Goal: Transaction & Acquisition: Download file/media

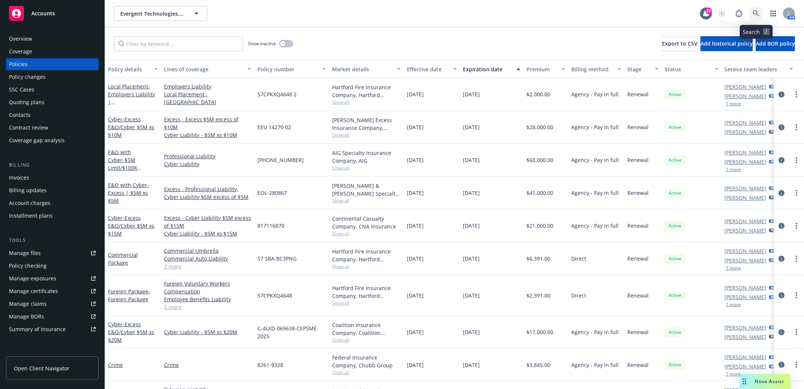
click at [754, 16] on icon at bounding box center [755, 13] width 7 height 7
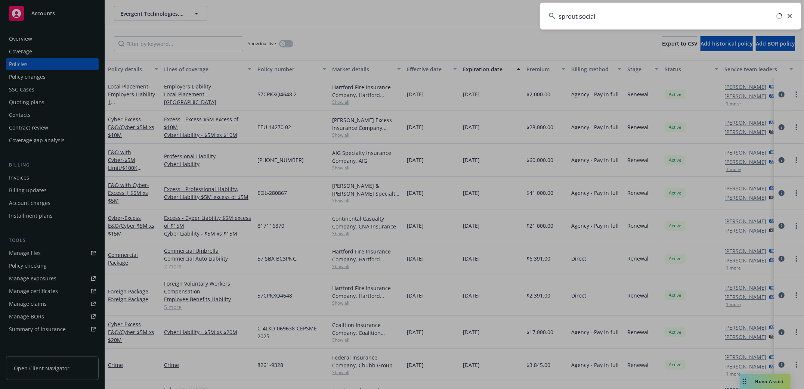
type input "sprout social"
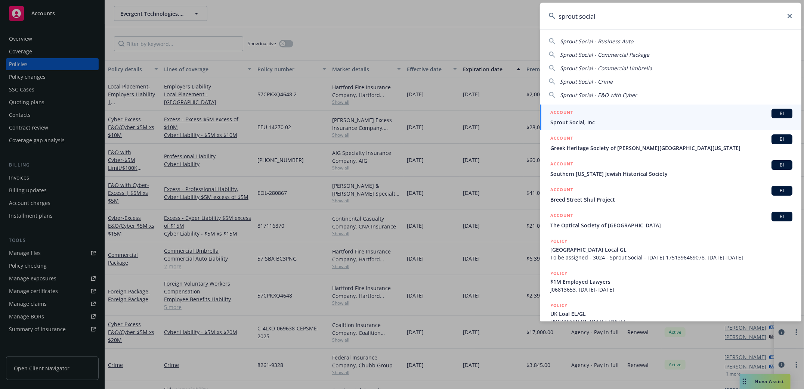
click at [574, 121] on span "Sprout Social, Inc" at bounding box center [671, 122] width 242 height 8
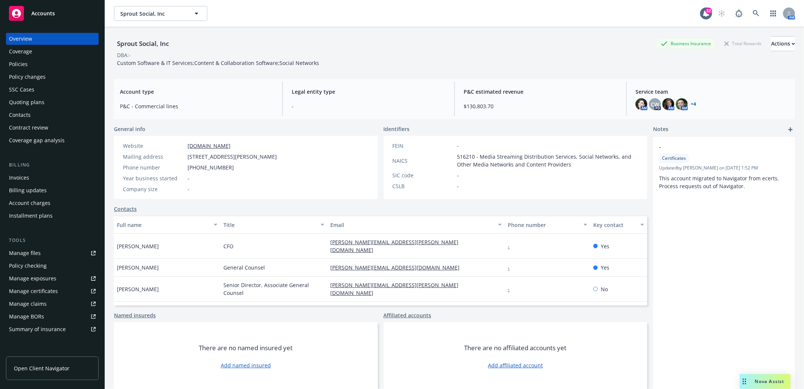
click at [27, 253] on div "Manage files" at bounding box center [25, 253] width 32 height 12
click at [19, 63] on div "Policies" at bounding box center [18, 64] width 19 height 12
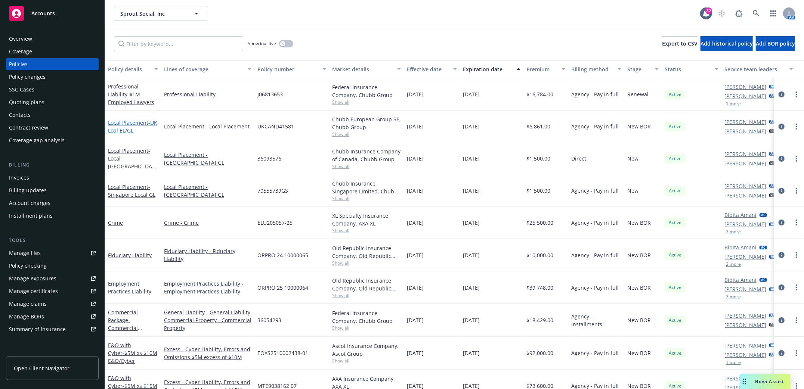
click at [130, 130] on span "- UK Loal EL/GL" at bounding box center [132, 126] width 49 height 15
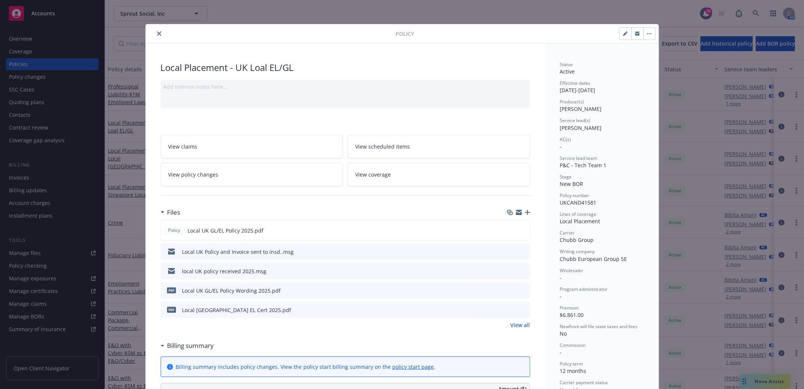
click at [507, 253] on icon "download file" at bounding box center [510, 253] width 6 height 2
click at [157, 32] on icon "close" at bounding box center [159, 33] width 4 height 4
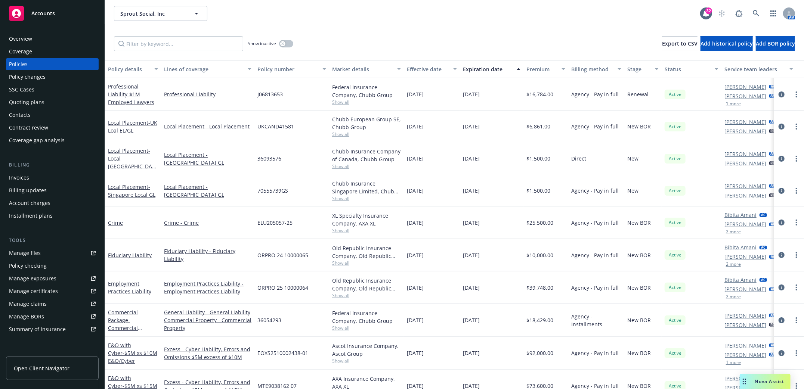
click at [20, 176] on div "Invoices" at bounding box center [19, 178] width 20 height 12
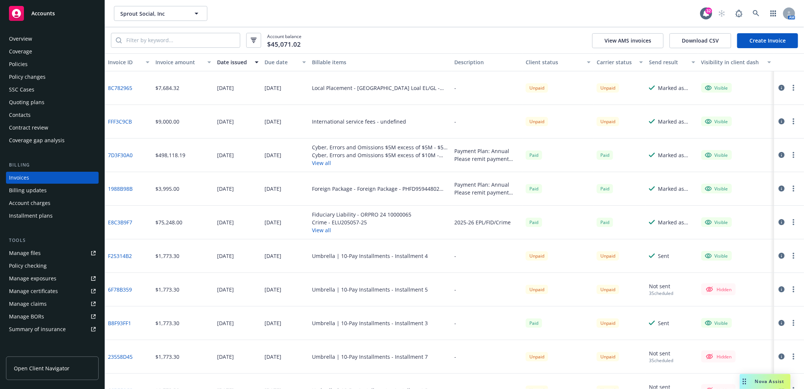
click at [18, 65] on div "Policies" at bounding box center [18, 64] width 19 height 12
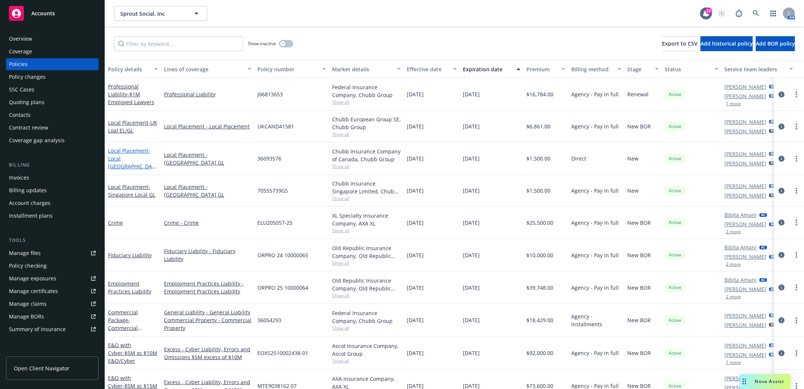
click at [123, 162] on span "- Local [GEOGRAPHIC_DATA] GL" at bounding box center [132, 162] width 48 height 31
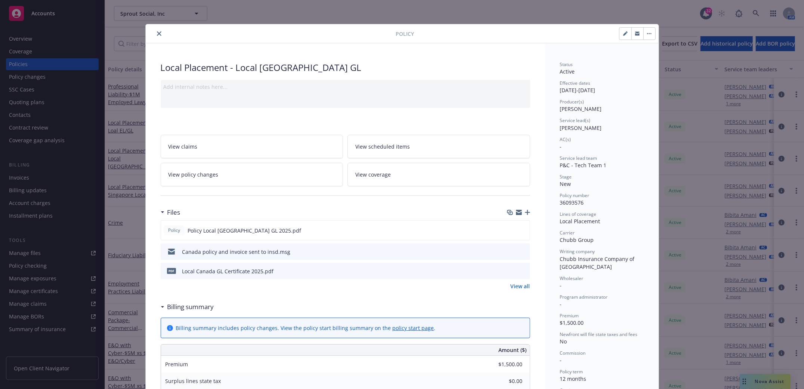
click at [158, 32] on button "close" at bounding box center [159, 33] width 9 height 9
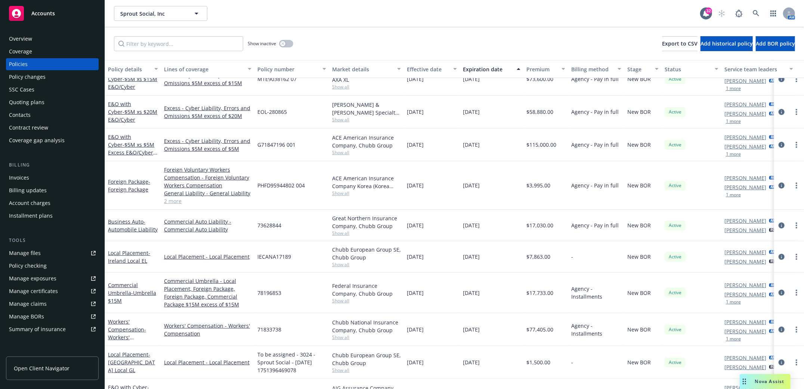
scroll to position [298, 0]
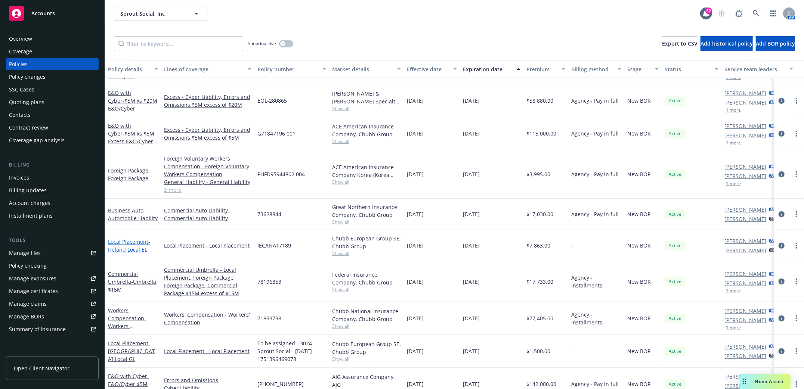
click at [127, 250] on span "- [GEOGRAPHIC_DATA] Local EL" at bounding box center [129, 245] width 42 height 15
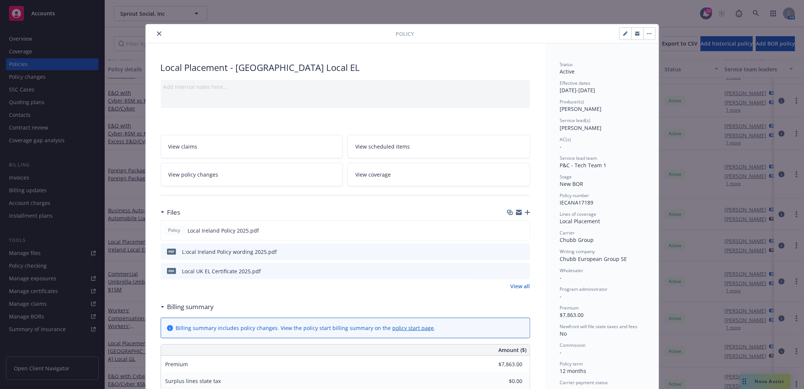
click at [157, 35] on icon "close" at bounding box center [159, 33] width 4 height 4
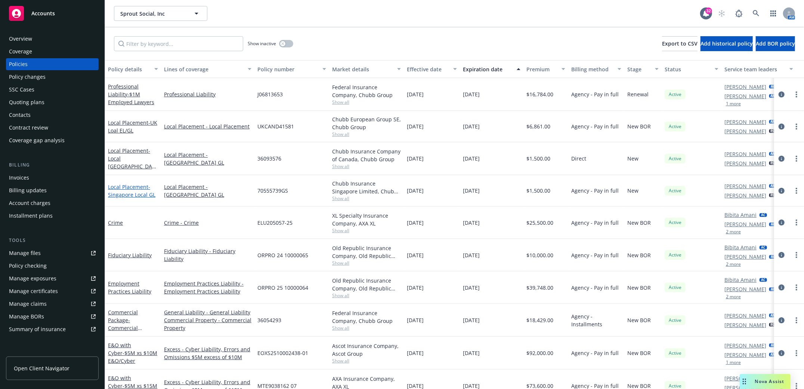
click at [122, 191] on span "- [GEOGRAPHIC_DATA] Local GL" at bounding box center [131, 190] width 47 height 15
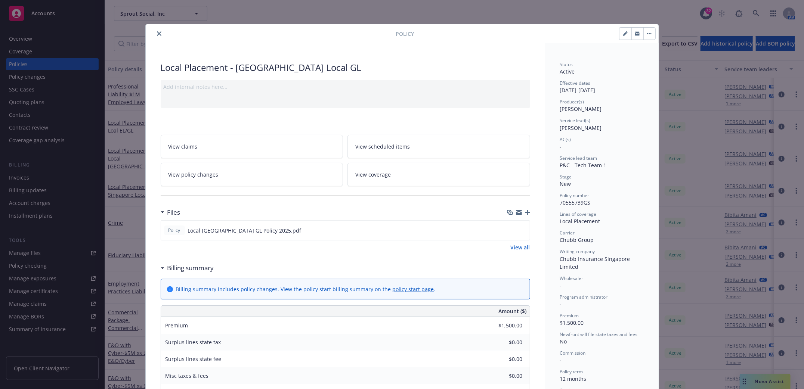
click at [157, 31] on icon "close" at bounding box center [159, 33] width 4 height 4
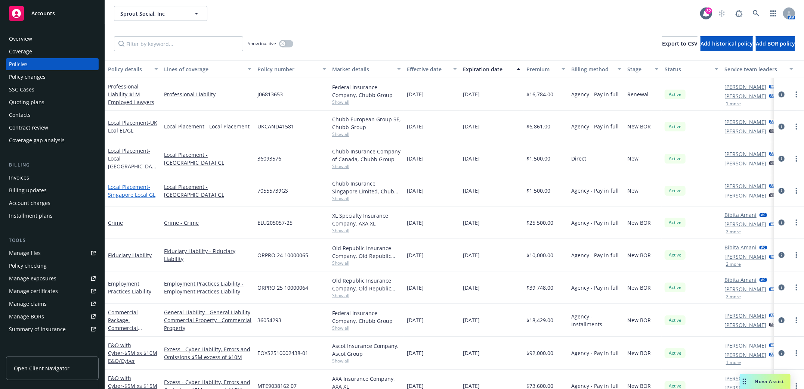
click at [133, 193] on span "- [GEOGRAPHIC_DATA] Local GL" at bounding box center [131, 190] width 47 height 15
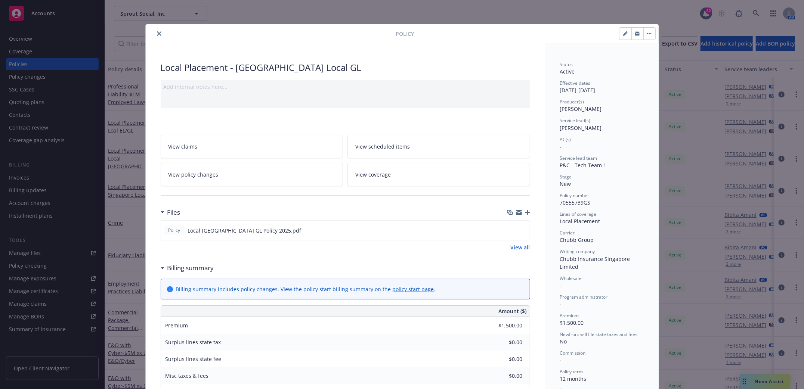
scroll to position [22, 0]
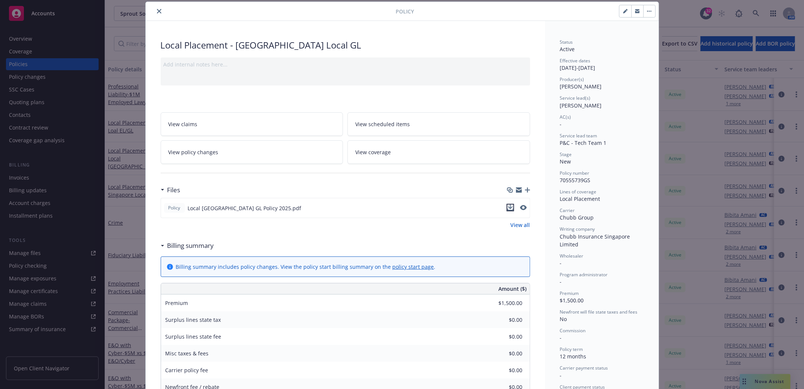
click at [507, 208] on icon "download file" at bounding box center [510, 208] width 6 height 6
click at [45, 237] on div "Policy Local Placement - [GEOGRAPHIC_DATA] Local GL Add internal notes here... …" at bounding box center [402, 194] width 804 height 389
click at [158, 9] on button "close" at bounding box center [159, 11] width 9 height 9
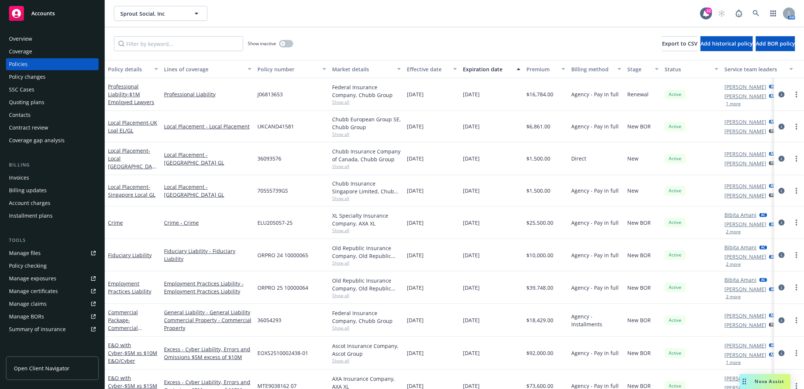
click at [27, 202] on div "Account charges" at bounding box center [29, 203] width 41 height 12
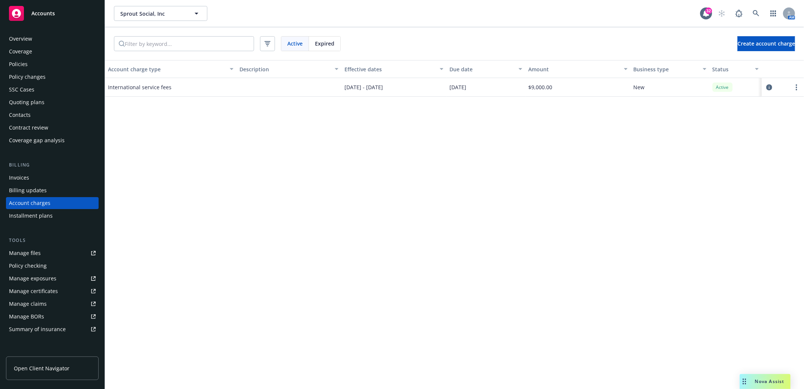
click at [22, 177] on div "Invoices" at bounding box center [19, 178] width 20 height 12
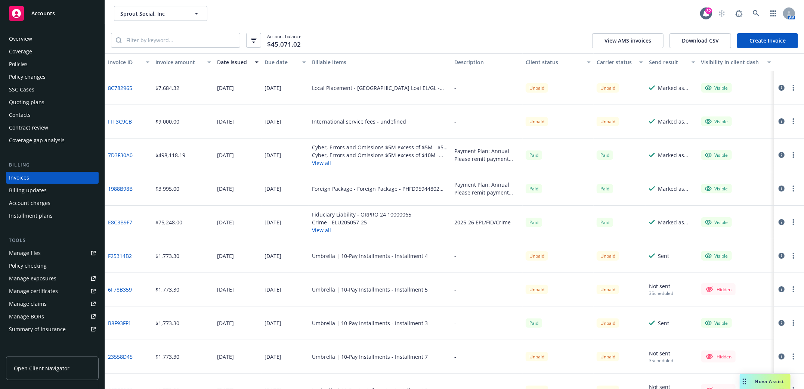
click at [16, 60] on div "Policies" at bounding box center [18, 64] width 19 height 12
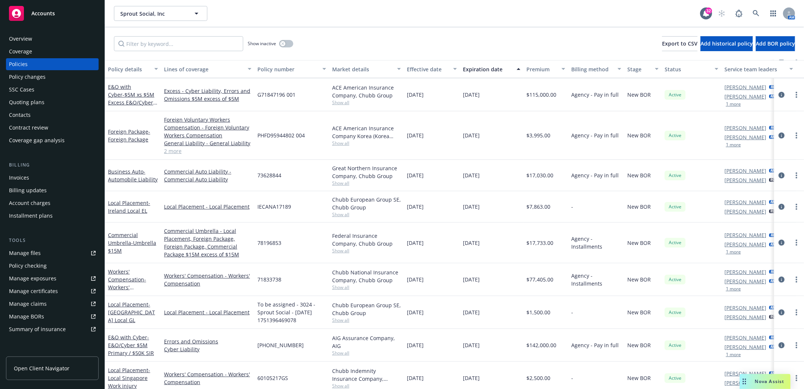
scroll to position [348, 0]
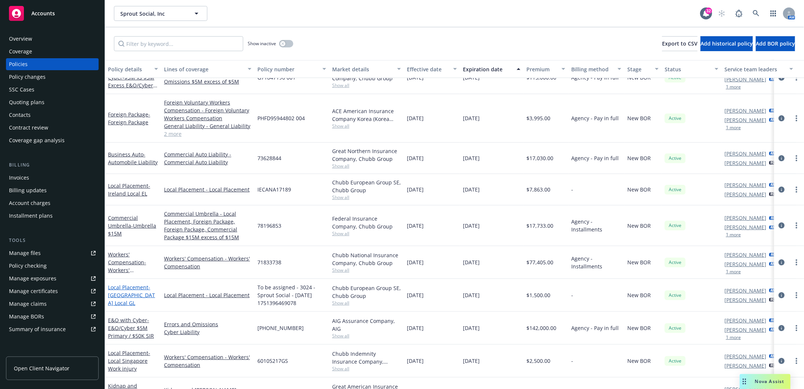
click at [122, 296] on span "- [GEOGRAPHIC_DATA] Local GL" at bounding box center [131, 295] width 47 height 23
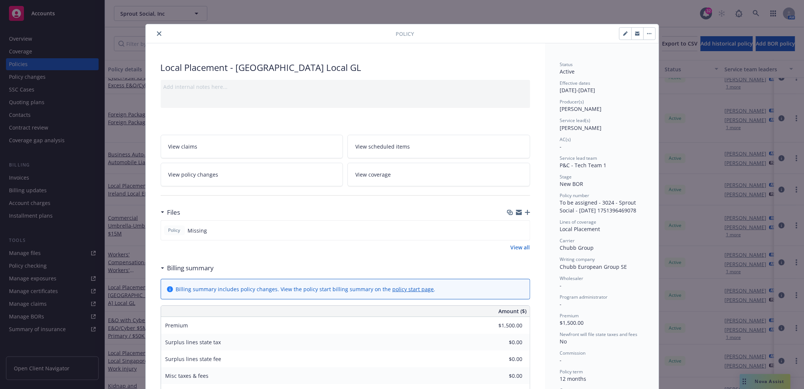
click at [157, 31] on button "close" at bounding box center [159, 33] width 9 height 9
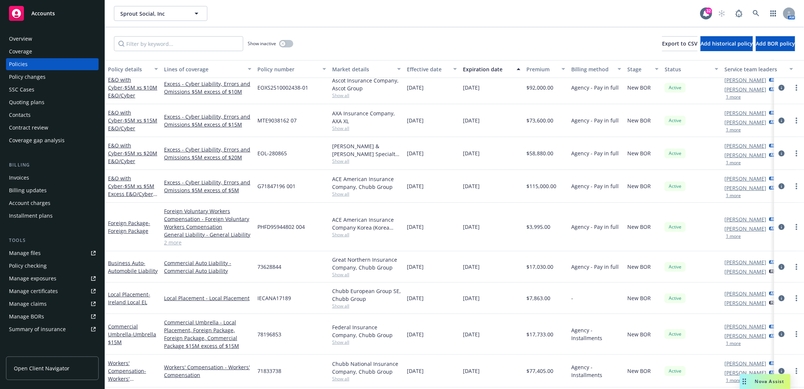
scroll to position [298, 0]
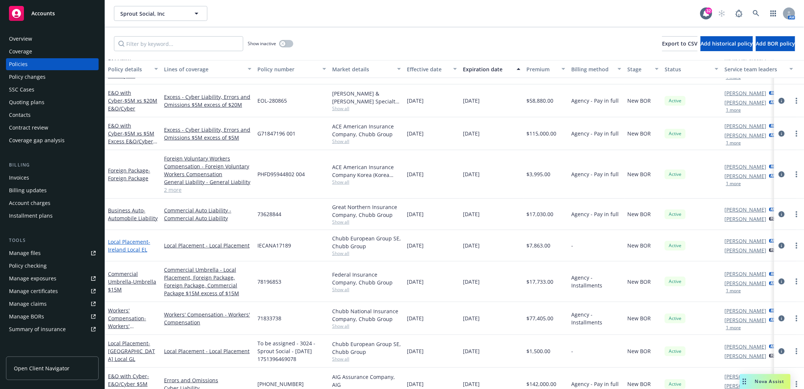
click at [130, 243] on link "Local Placement - [GEOGRAPHIC_DATA] Local EL" at bounding box center [129, 245] width 42 height 15
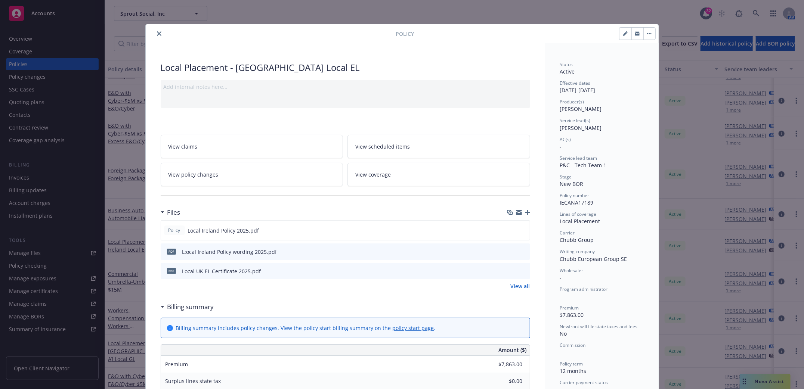
click at [157, 31] on icon "close" at bounding box center [159, 33] width 4 height 4
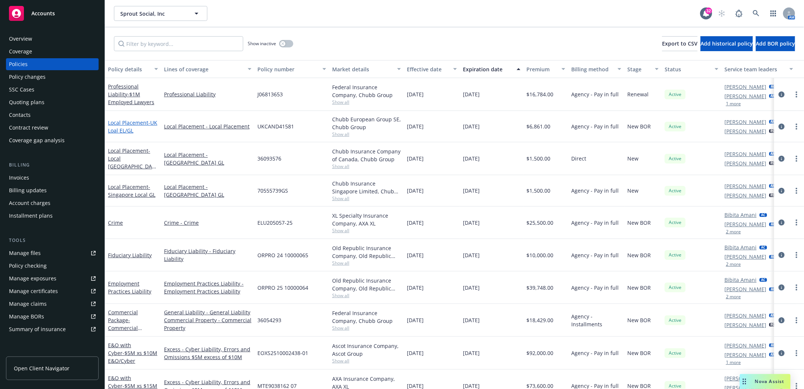
click at [125, 129] on span "- UK Loal EL/GL" at bounding box center [132, 126] width 49 height 15
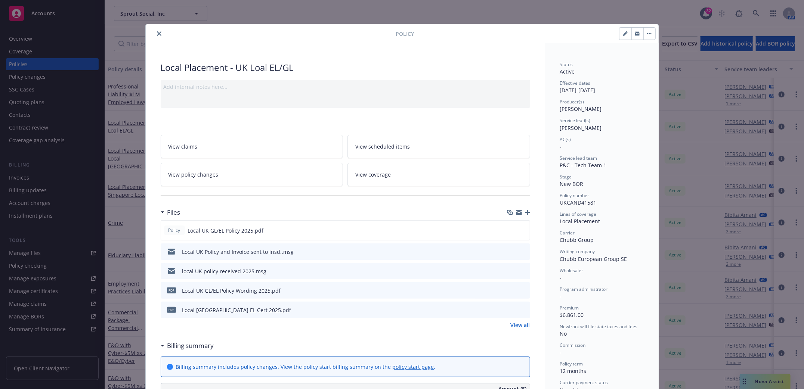
click at [157, 32] on icon "close" at bounding box center [159, 33] width 4 height 4
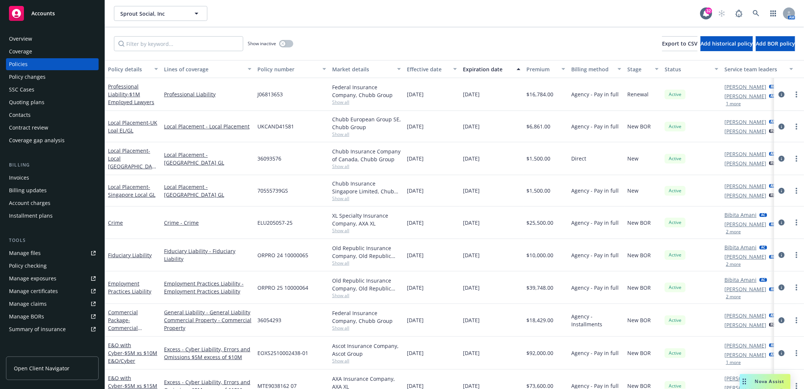
click at [18, 114] on div "Contacts" at bounding box center [20, 115] width 22 height 12
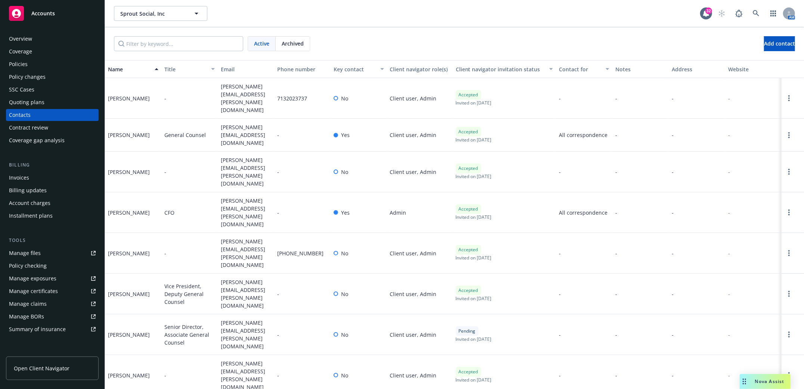
click at [19, 35] on div "Overview" at bounding box center [20, 39] width 23 height 12
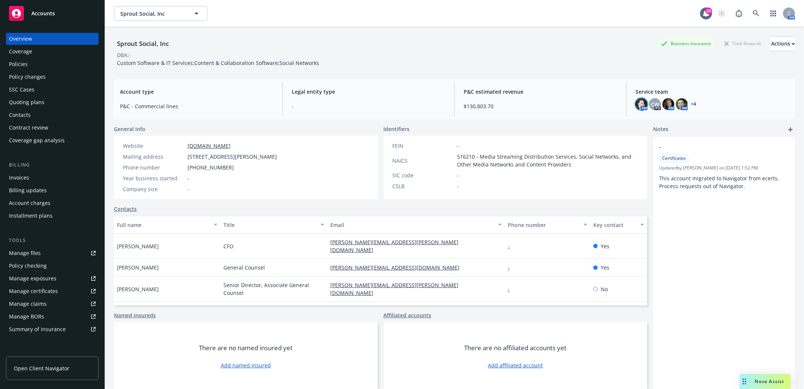
click at [637, 107] on img at bounding box center [641, 104] width 12 height 12
click at [652, 107] on span "CW" at bounding box center [654, 104] width 8 height 8
click at [664, 108] on img at bounding box center [668, 104] width 12 height 12
click at [676, 104] on img at bounding box center [681, 104] width 12 height 12
click at [21, 60] on div "Policies" at bounding box center [18, 64] width 19 height 12
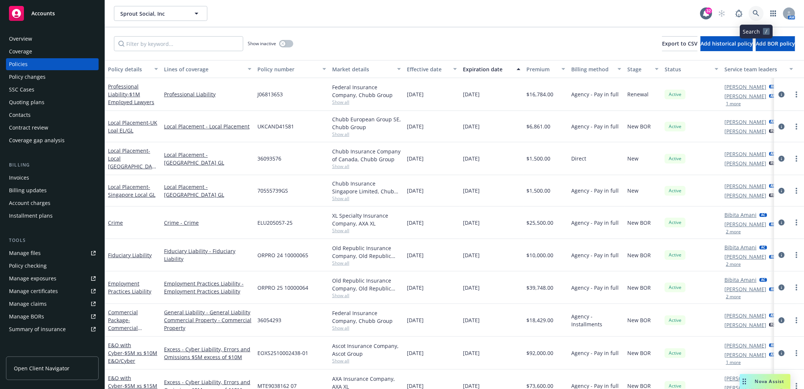
click at [755, 11] on icon at bounding box center [755, 13] width 7 height 7
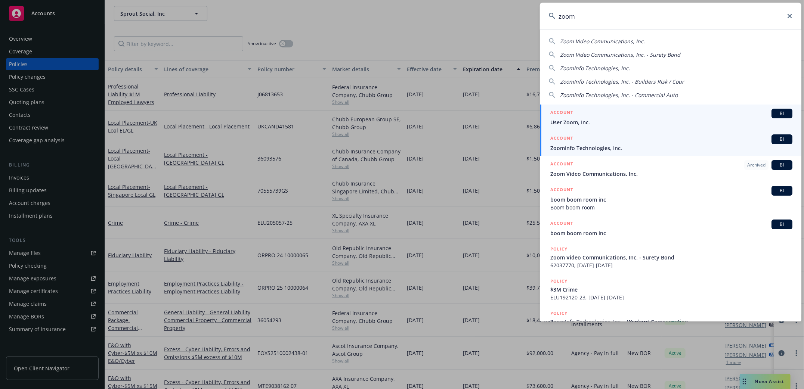
type input "zoom"
click at [570, 145] on span "ZoomInfo Technologies, Inc." at bounding box center [671, 148] width 242 height 8
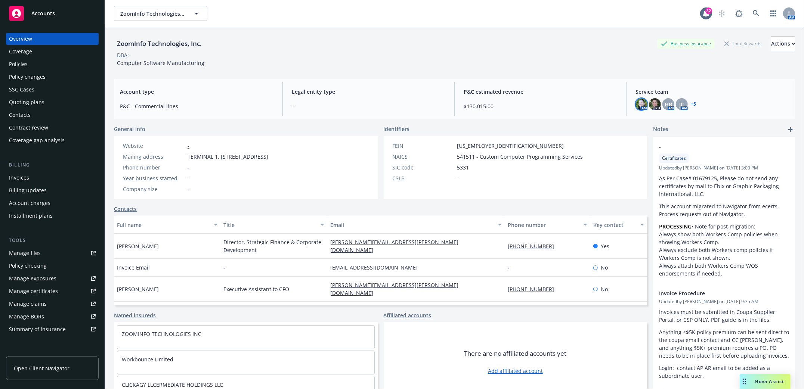
click at [639, 106] on img at bounding box center [641, 104] width 12 height 12
click at [650, 107] on img at bounding box center [655, 104] width 12 height 12
click at [665, 107] on span "HB" at bounding box center [667, 104] width 7 height 8
click at [679, 107] on div "JC" at bounding box center [681, 104] width 12 height 12
click at [690, 103] on link "+ 5" at bounding box center [692, 104] width 5 height 4
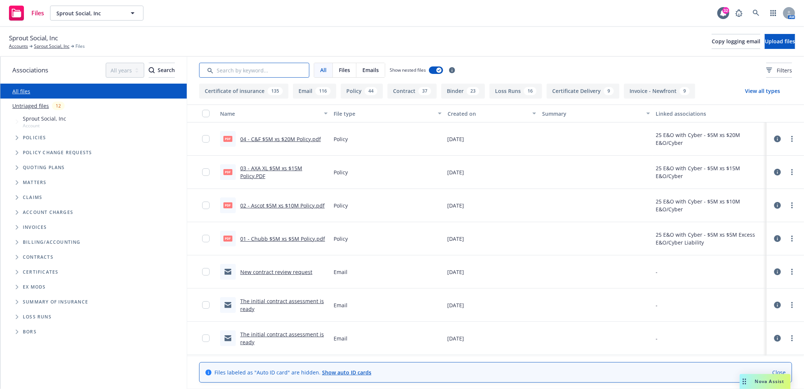
drag, startPoint x: 243, startPoint y: 71, endPoint x: 218, endPoint y: 91, distance: 31.9
click at [239, 71] on input "Search by keyword..." at bounding box center [254, 70] width 110 height 15
type input "SOI"
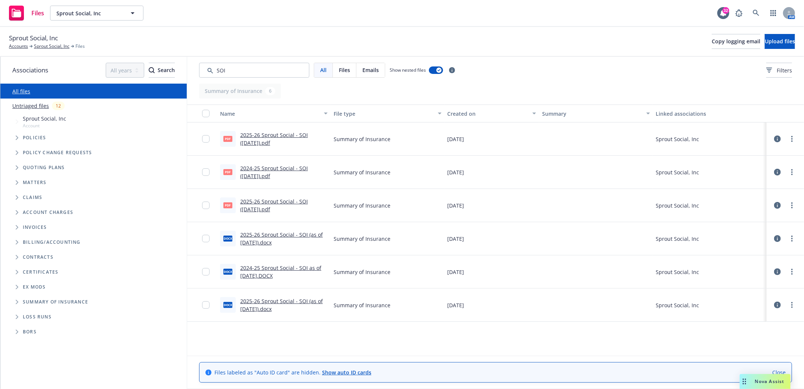
click at [263, 136] on link "2025-26 Sprout Social - SOI (7.18.2025).pdf" at bounding box center [274, 138] width 68 height 15
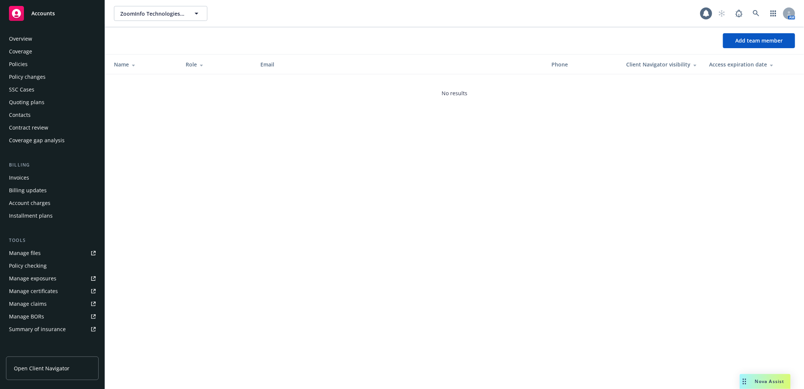
scroll to position [110, 0]
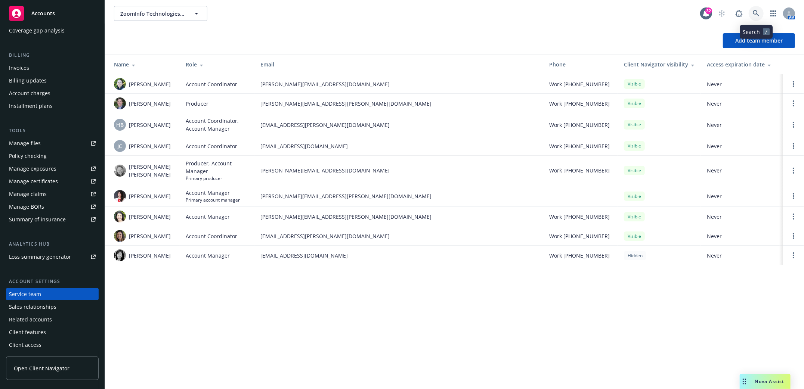
click at [753, 16] on icon at bounding box center [755, 13] width 7 height 7
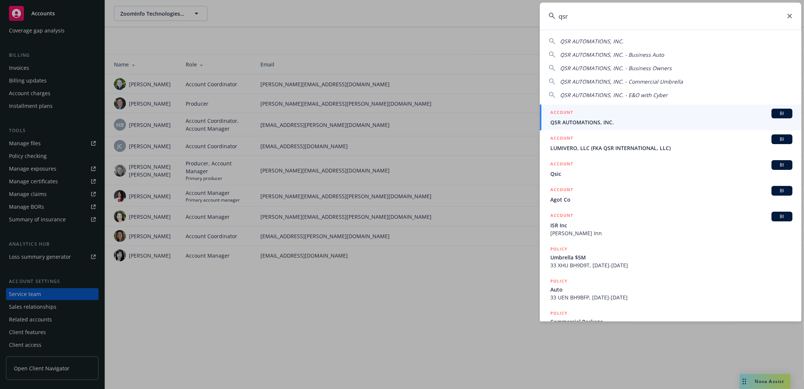
type input "qsr"
click at [593, 121] on span "QSR AUTOMATIONS, INC." at bounding box center [671, 122] width 242 height 8
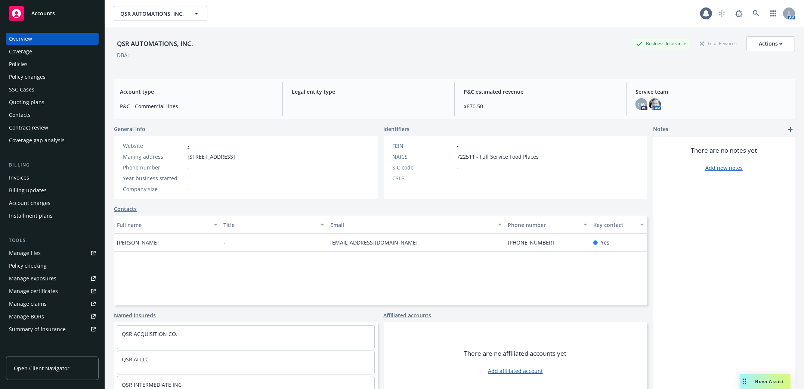
click at [20, 66] on div "Policies" at bounding box center [18, 64] width 19 height 12
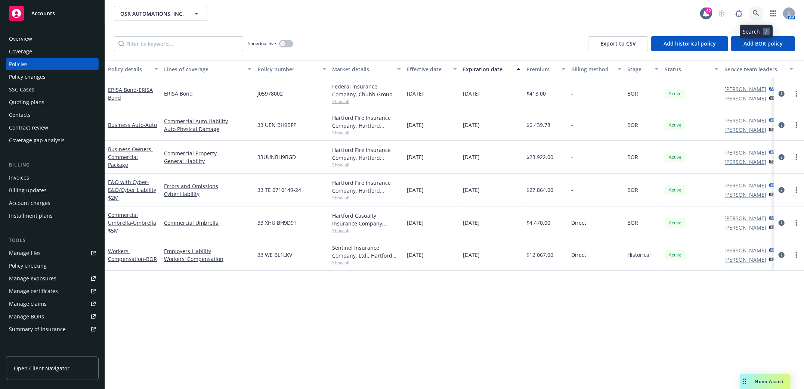
click at [756, 15] on icon at bounding box center [755, 13] width 7 height 7
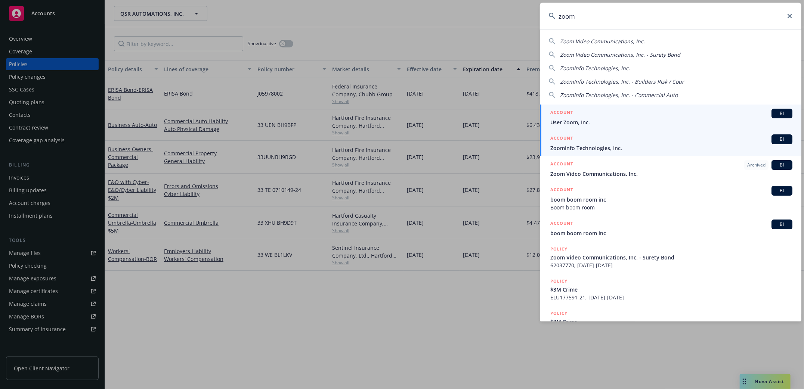
type input "zoom"
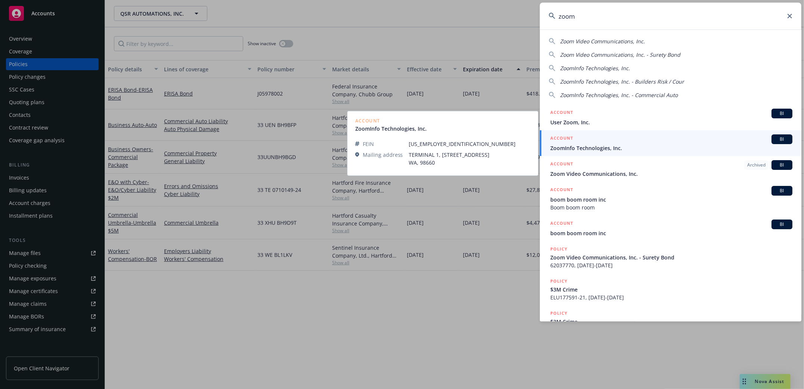
click at [561, 146] on span "ZoomInfo Technologies, Inc." at bounding box center [671, 148] width 242 height 8
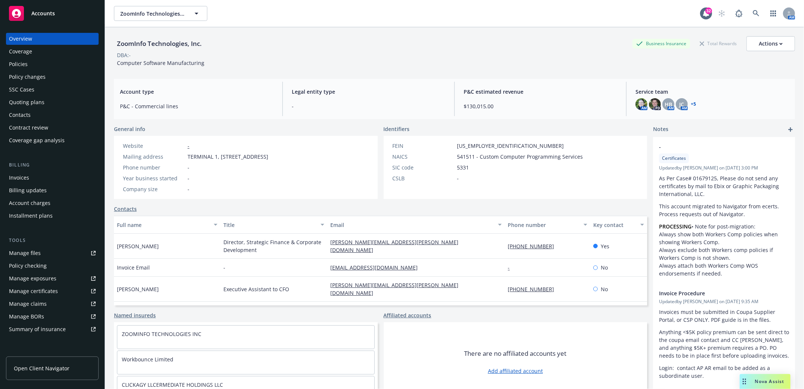
click at [15, 65] on div "Policies" at bounding box center [18, 64] width 19 height 12
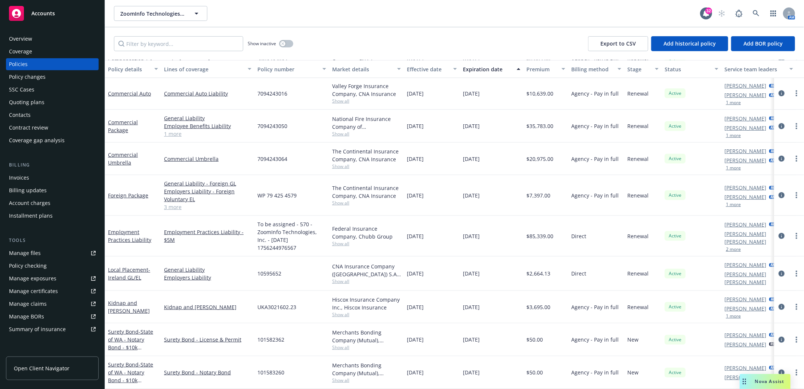
scroll to position [427, 0]
click at [289, 46] on button "button" at bounding box center [286, 43] width 14 height 7
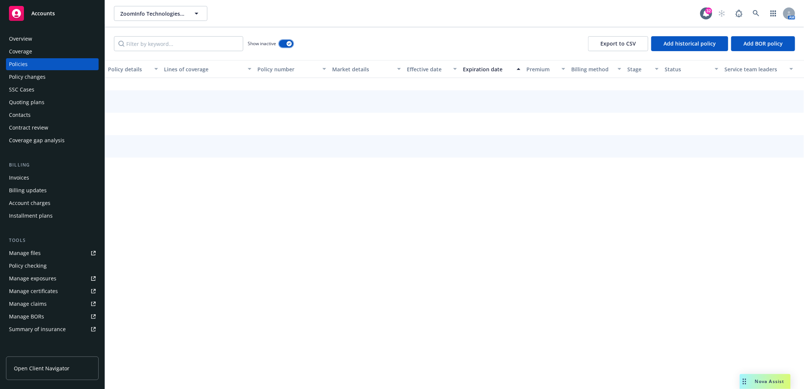
scroll to position [376, 0]
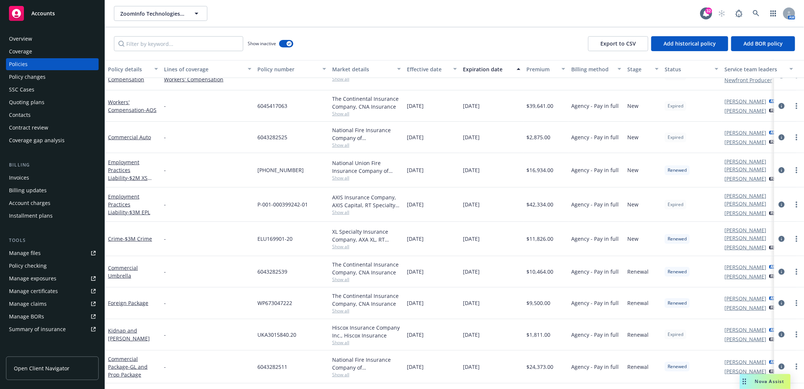
click at [476, 71] on div "Expiration date" at bounding box center [487, 69] width 49 height 8
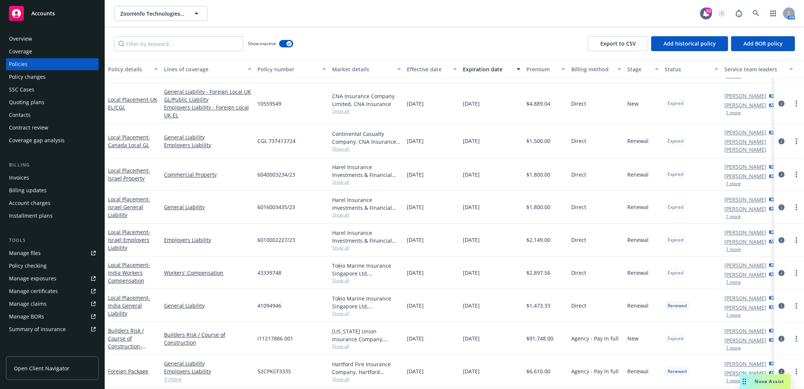
scroll to position [1272, 0]
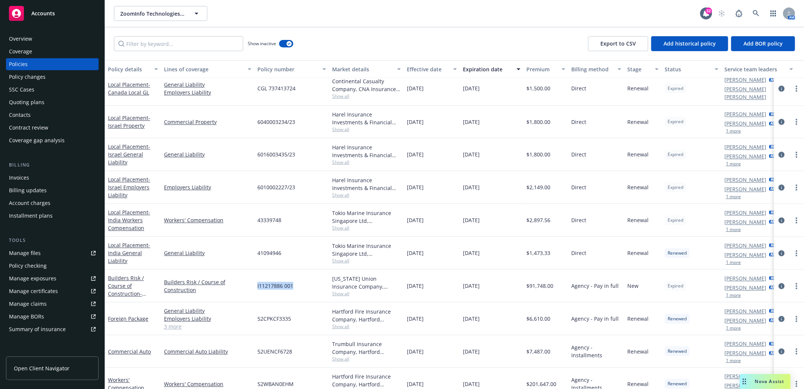
drag, startPoint x: 254, startPoint y: 282, endPoint x: 317, endPoint y: 281, distance: 62.4
click at [317, 281] on div "I11217886 001" at bounding box center [291, 286] width 75 height 33
copy span "I11217886 001"
click at [116, 280] on link "Builders Risk / Course of Construction - Builders Risk - ZI Terminal 1" at bounding box center [129, 293] width 42 height 38
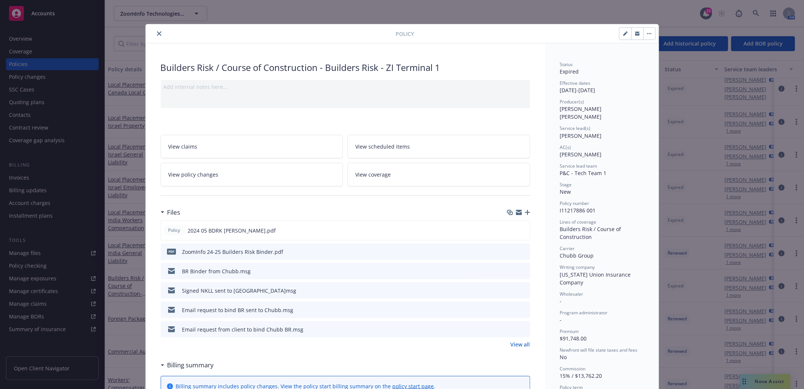
click at [177, 175] on span "View policy changes" at bounding box center [193, 175] width 50 height 8
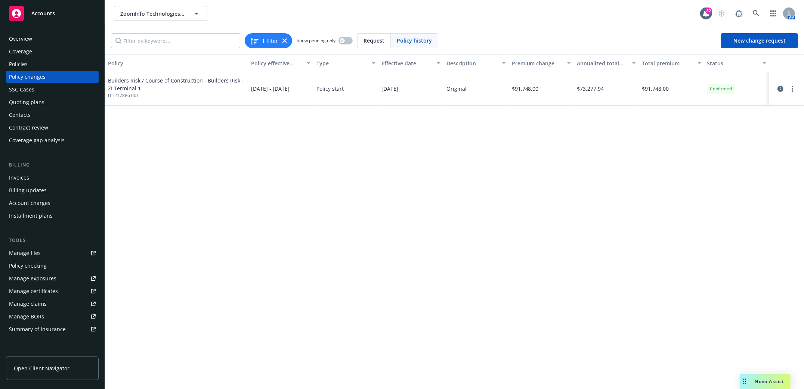
click at [16, 59] on div "Policies" at bounding box center [18, 64] width 19 height 12
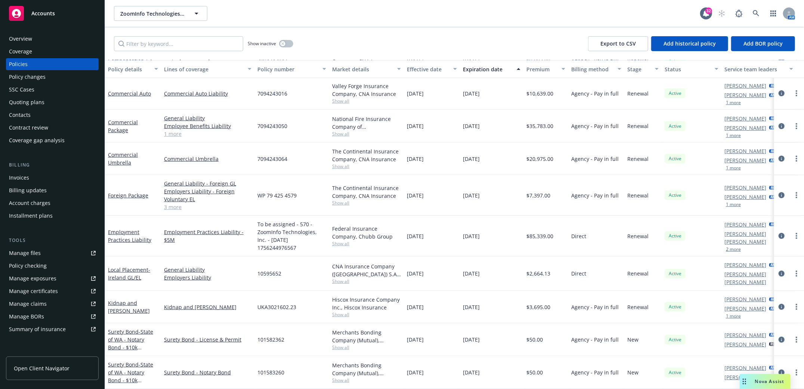
scroll to position [377, 0]
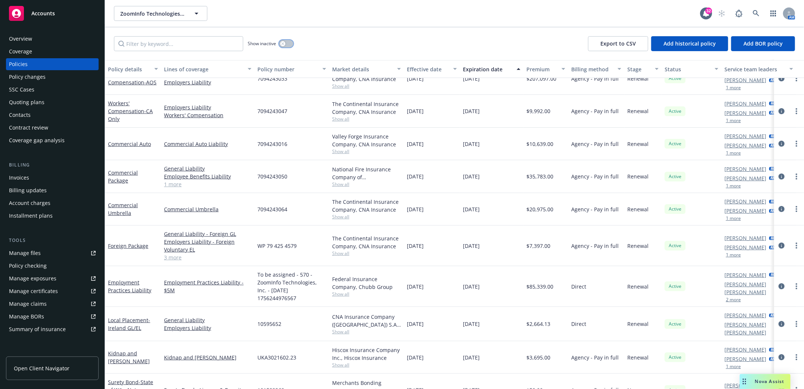
click at [285, 45] on button "button" at bounding box center [286, 43] width 14 height 7
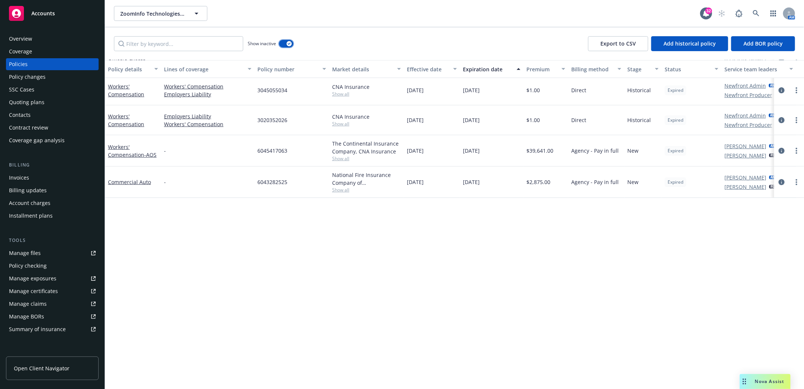
scroll to position [68, 0]
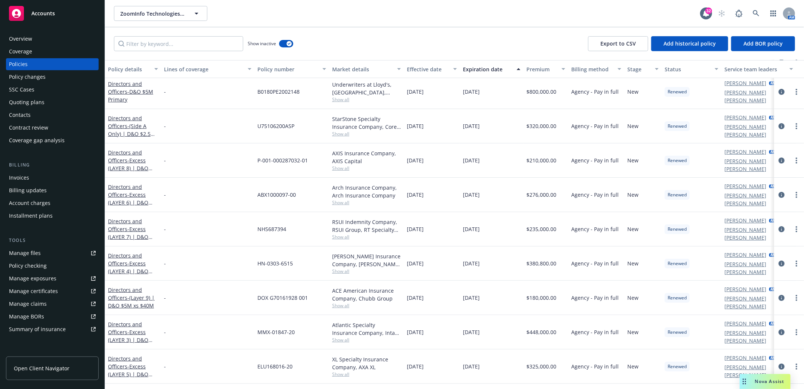
click at [476, 70] on div "Expiration date" at bounding box center [487, 69] width 49 height 8
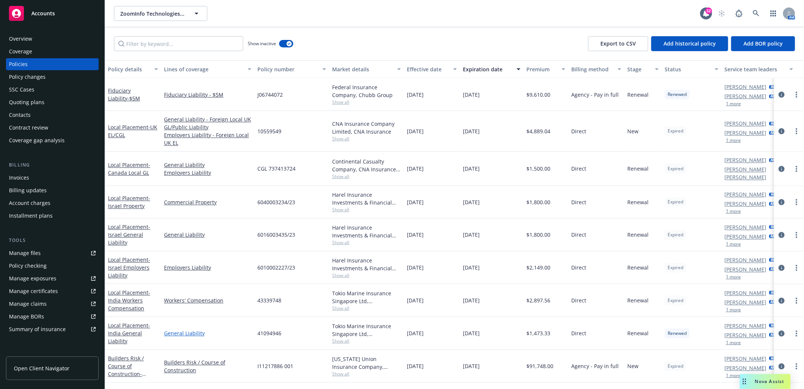
scroll to position [1245, 0]
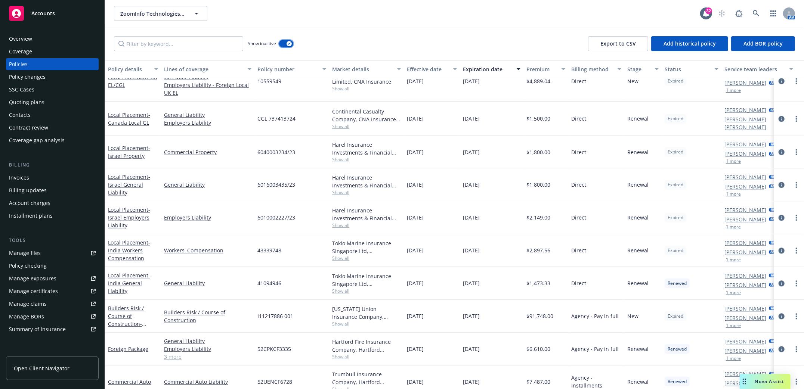
click at [283, 42] on button "button" at bounding box center [286, 43] width 14 height 7
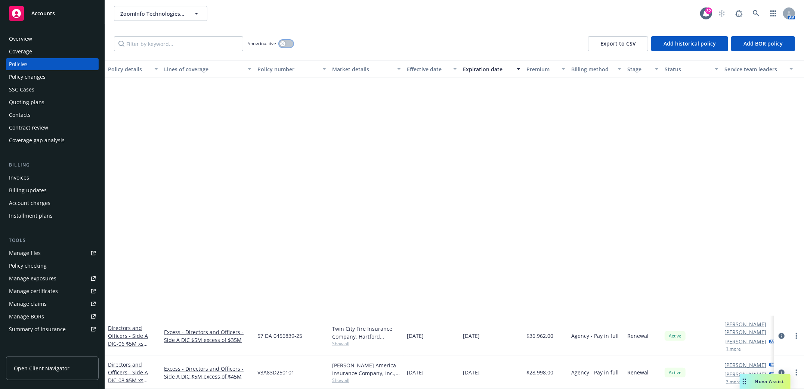
scroll to position [390, 0]
